Goal: Transaction & Acquisition: Purchase product/service

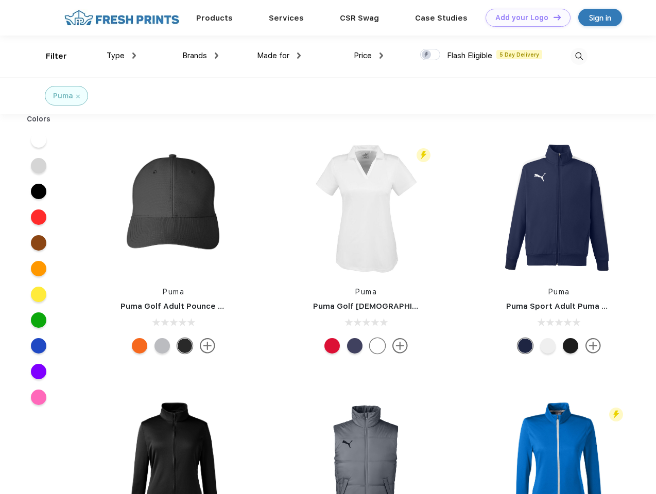
click at [524, 17] on link "Add your Logo Design Tool" at bounding box center [527, 18] width 85 height 18
click at [0, 0] on div "Design Tool" at bounding box center [0, 0] width 0 height 0
click at [552, 17] on link "Add your Logo Design Tool" at bounding box center [527, 18] width 85 height 18
click at [49, 56] on div "Filter" at bounding box center [56, 56] width 21 height 12
click at [121, 56] on span "Type" at bounding box center [116, 55] width 18 height 9
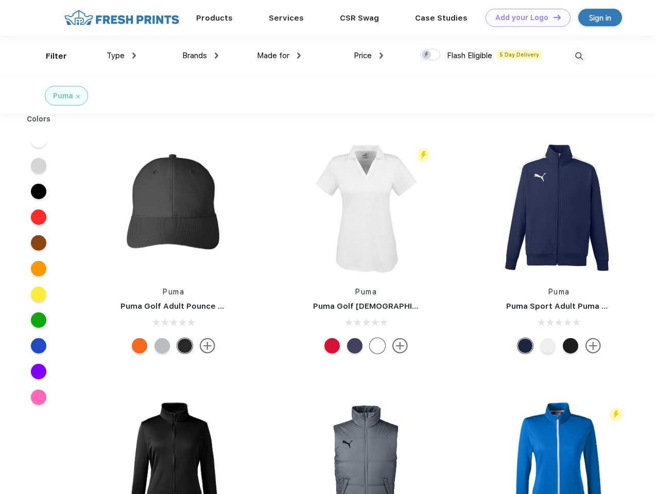
click at [200, 56] on span "Brands" at bounding box center [194, 55] width 25 height 9
click at [279, 56] on span "Made for" at bounding box center [273, 55] width 32 height 9
click at [368, 56] on span "Price" at bounding box center [363, 55] width 18 height 9
click at [430, 55] on div at bounding box center [430, 54] width 20 height 11
click at [427, 55] on input "checkbox" at bounding box center [423, 51] width 7 height 7
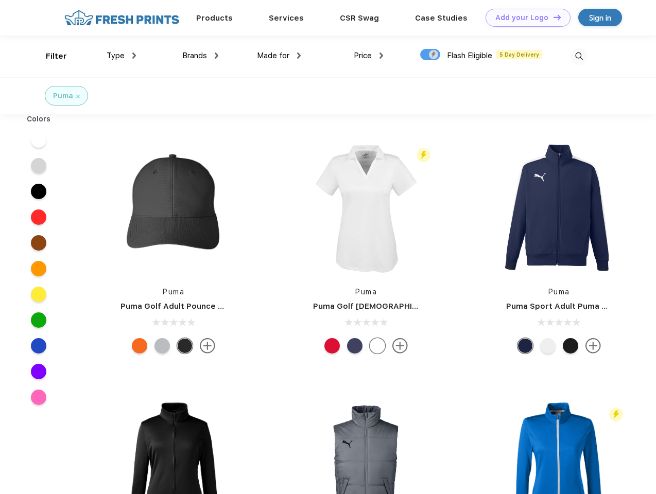
click at [578, 56] on img at bounding box center [578, 56] width 17 height 17
